Goal: Navigation & Orientation: Find specific page/section

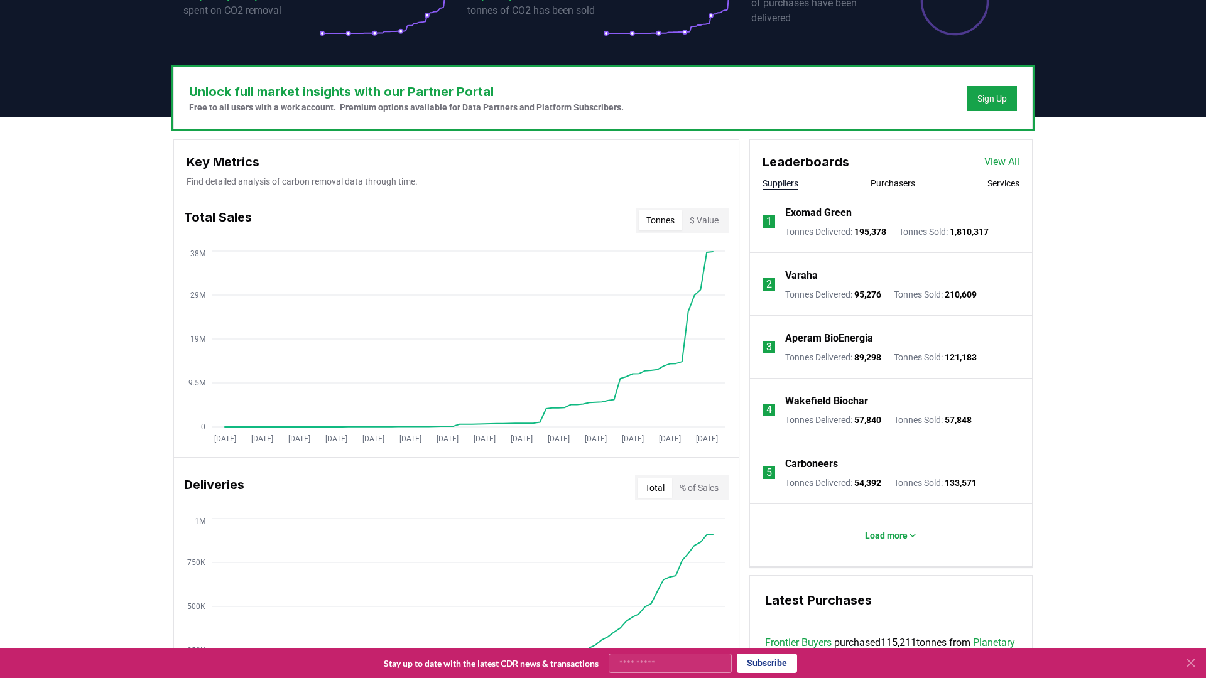
scroll to position [311, 0]
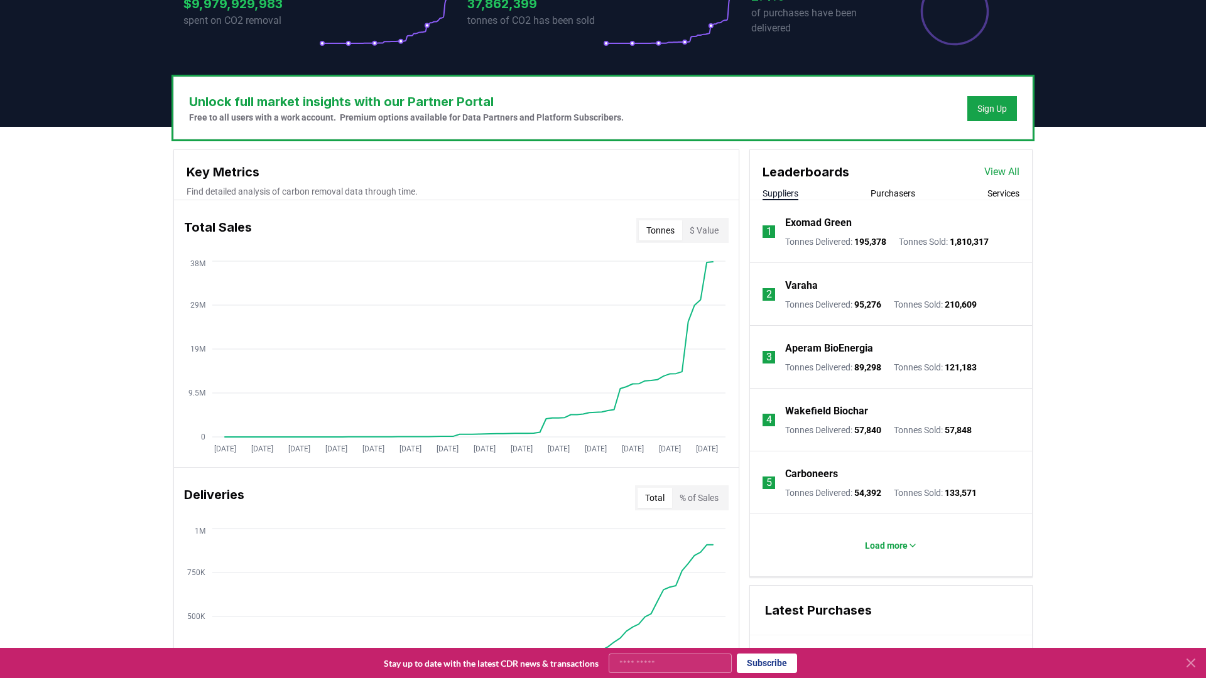
click at [1000, 171] on link "View All" at bounding box center [1001, 172] width 35 height 15
